Goal: Task Accomplishment & Management: Manage account settings

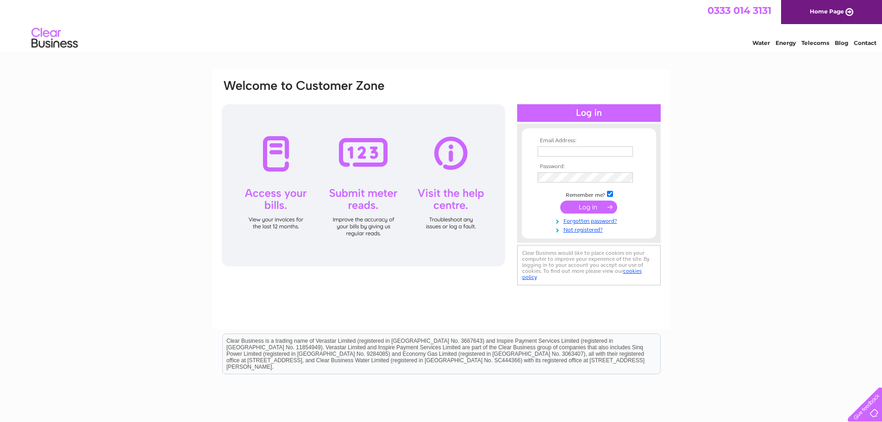
type input "[EMAIL_ADDRESS][DOMAIN_NAME]"
click at [575, 209] on input "submit" at bounding box center [588, 206] width 57 height 13
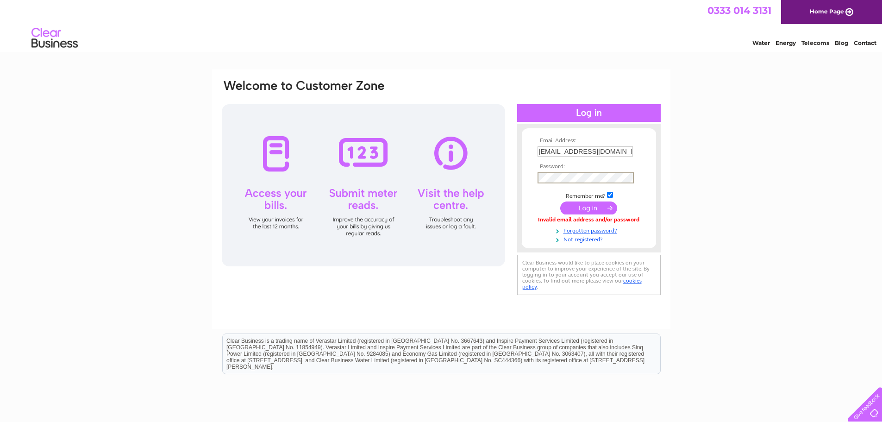
click at [560, 201] on input "submit" at bounding box center [588, 207] width 57 height 13
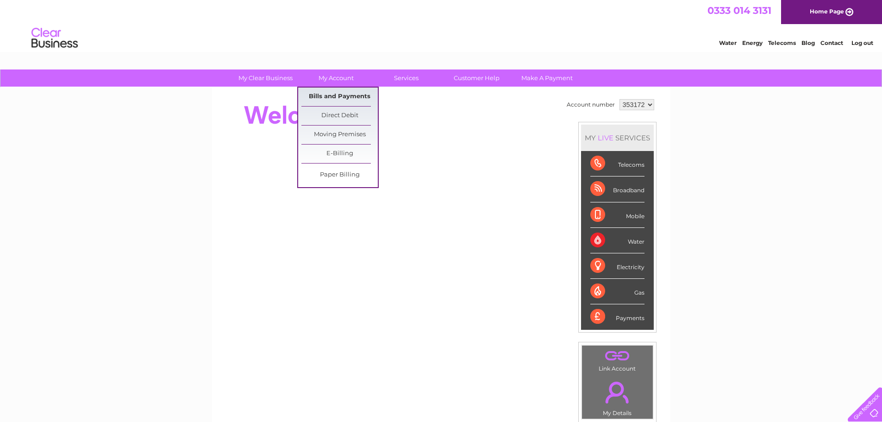
click at [334, 101] on link "Bills and Payments" at bounding box center [339, 96] width 76 height 19
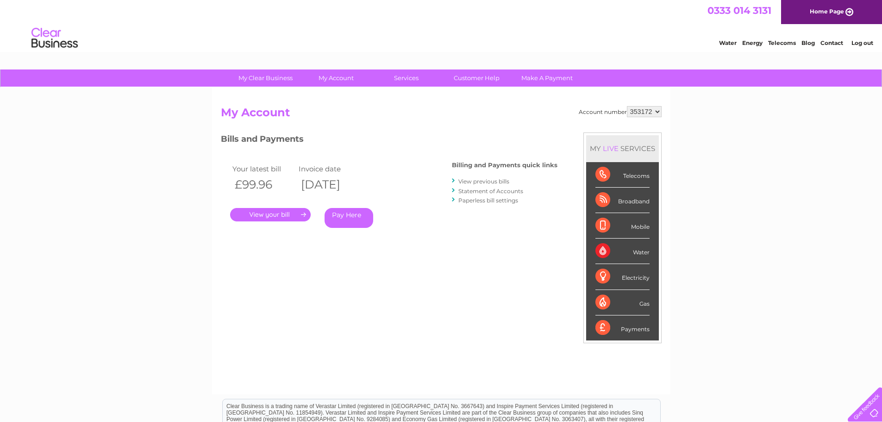
click at [287, 219] on link "." at bounding box center [270, 214] width 81 height 13
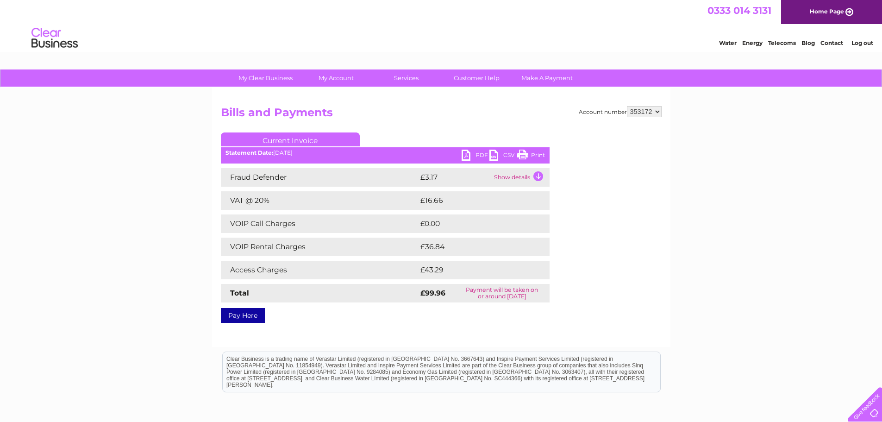
click at [474, 154] on link "PDF" at bounding box center [476, 156] width 28 height 13
